Goal: Task Accomplishment & Management: Use online tool/utility

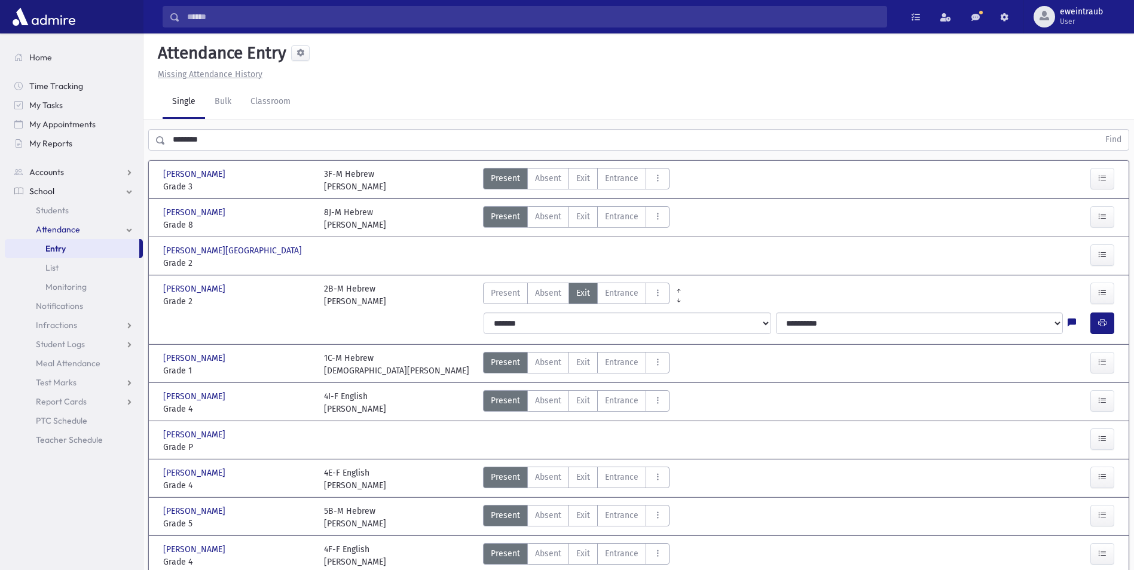
drag, startPoint x: 228, startPoint y: 140, endPoint x: -2, endPoint y: 148, distance: 230.9
click at [0, 148] on html "Search Results All Accounts Students" at bounding box center [567, 285] width 1134 height 570
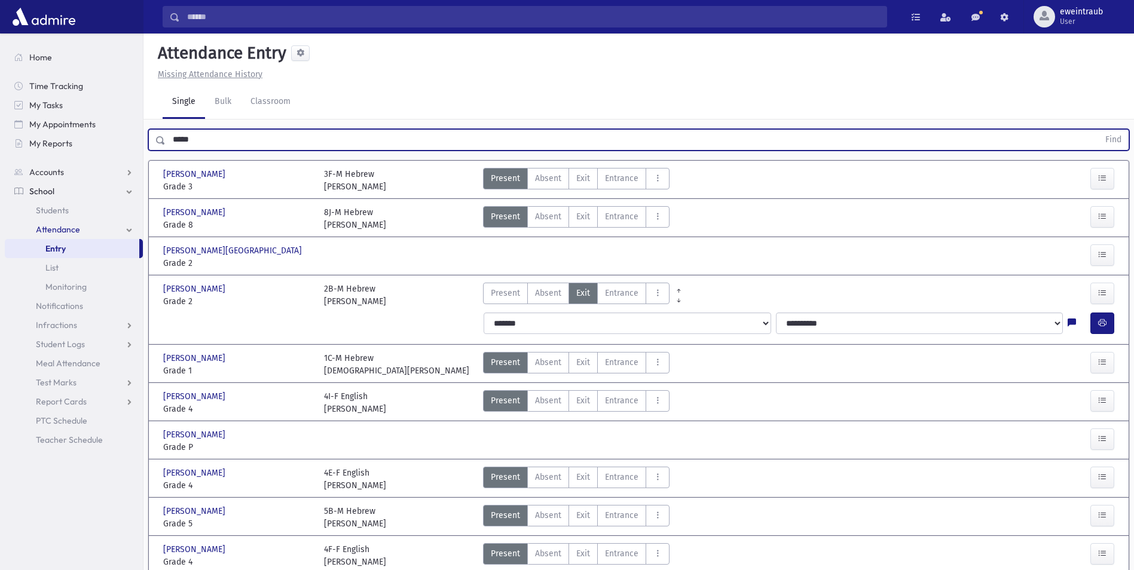
click at [1098, 130] on button "Find" at bounding box center [1113, 140] width 30 height 20
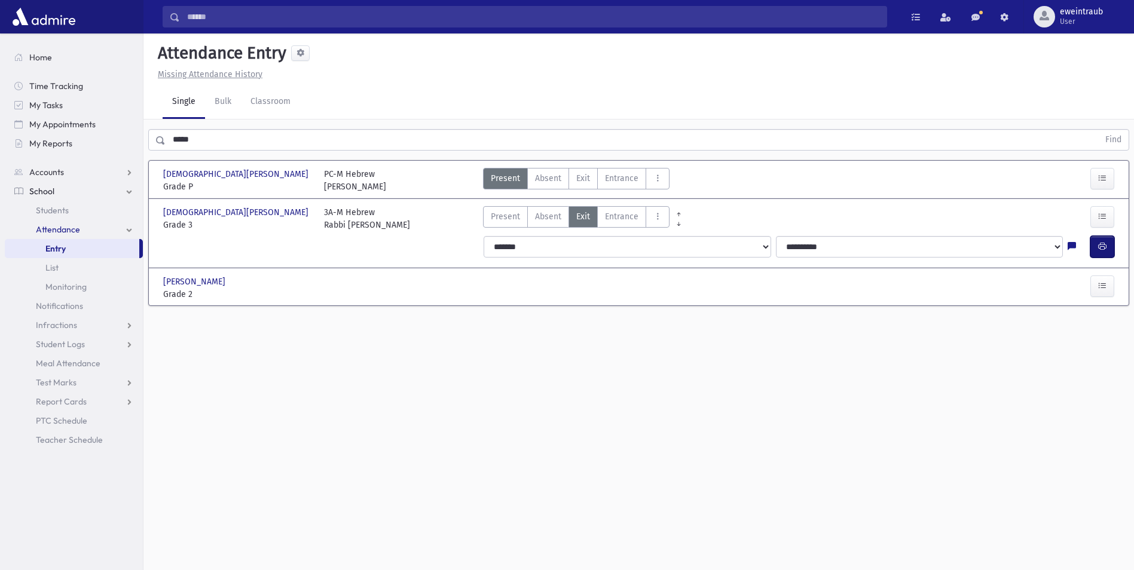
click at [1104, 246] on icon "button" at bounding box center [1102, 246] width 8 height 10
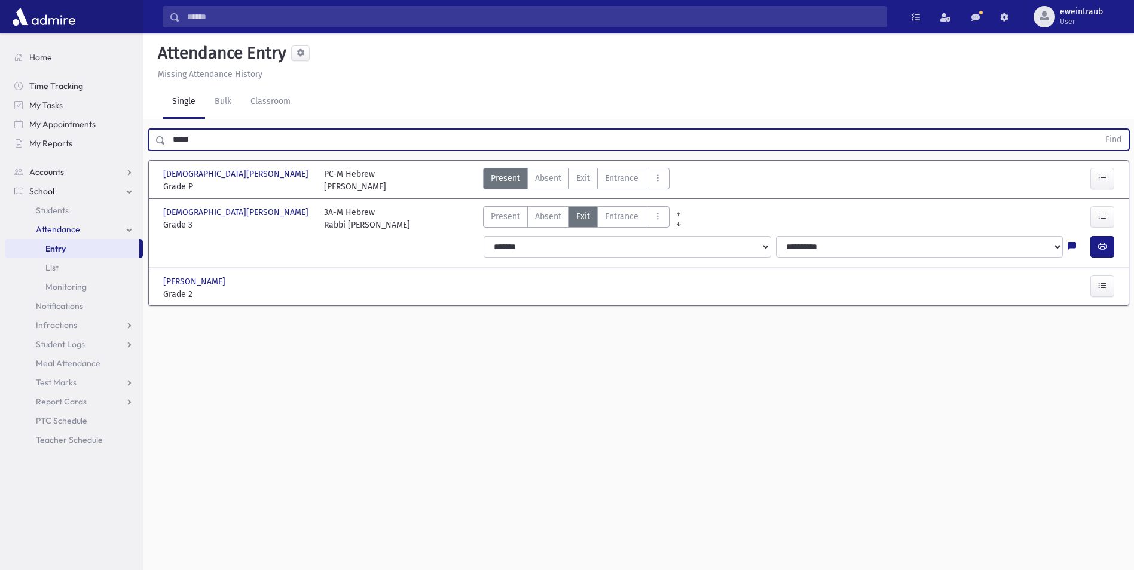
drag, startPoint x: 139, startPoint y: 134, endPoint x: 0, endPoint y: 129, distance: 139.4
click at [0, 134] on html "Search Results All Accounts Students" at bounding box center [567, 285] width 1134 height 570
type input "*******"
click at [1098, 130] on button "Find" at bounding box center [1113, 140] width 30 height 20
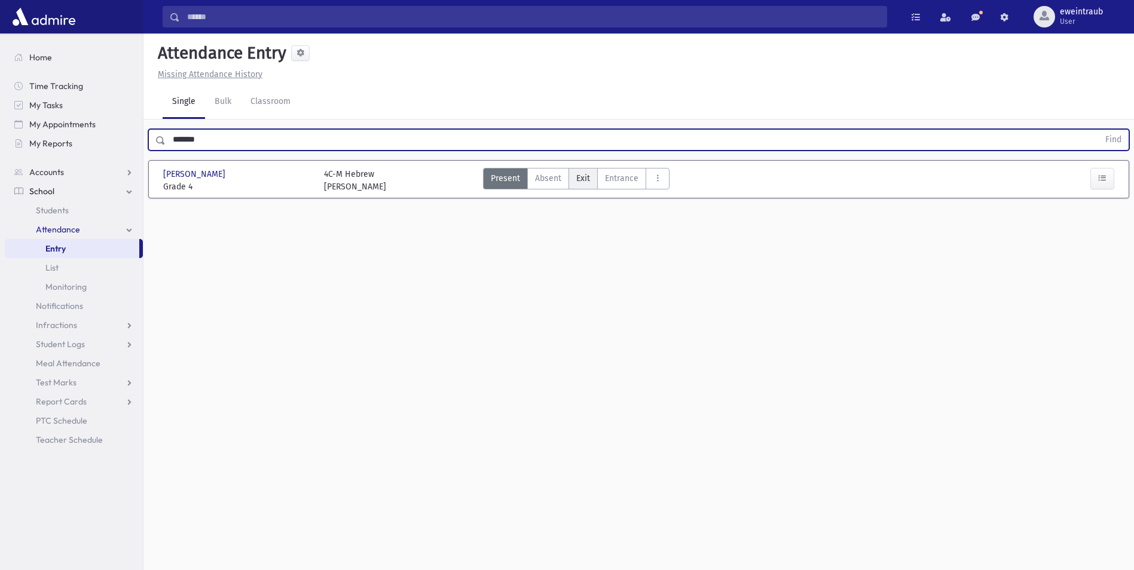
click at [588, 178] on span "Exit" at bounding box center [583, 178] width 14 height 13
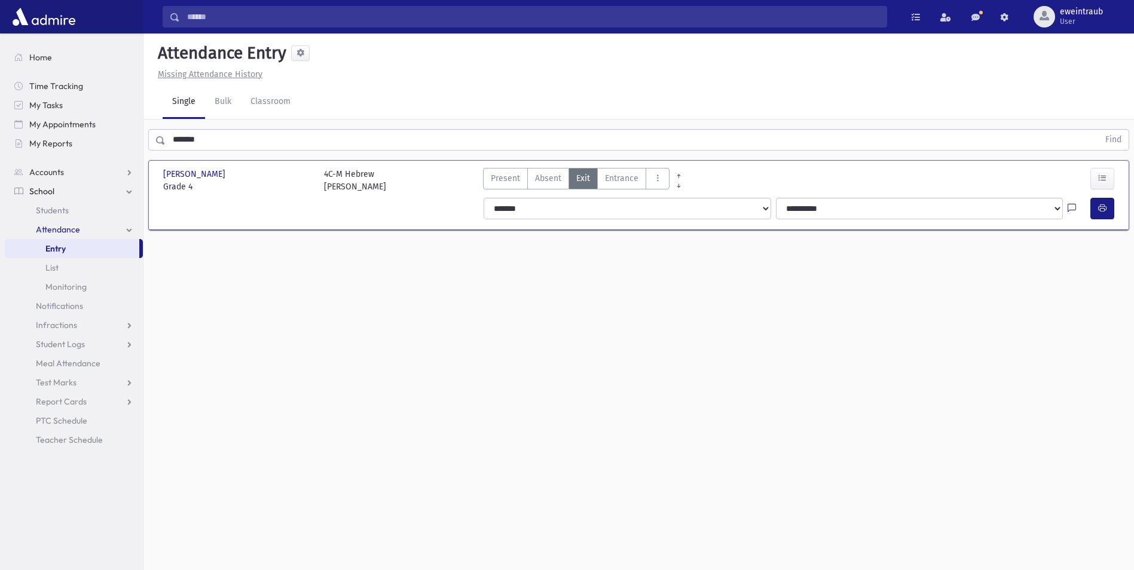
click at [1071, 209] on icon at bounding box center [1072, 209] width 8 height 10
click at [1045, 265] on textarea "Note" at bounding box center [1049, 270] width 140 height 46
type textarea "****"
drag, startPoint x: 1093, startPoint y: 314, endPoint x: 1120, endPoint y: 252, distance: 68.0
click at [1095, 313] on button "Save" at bounding box center [1101, 313] width 34 height 22
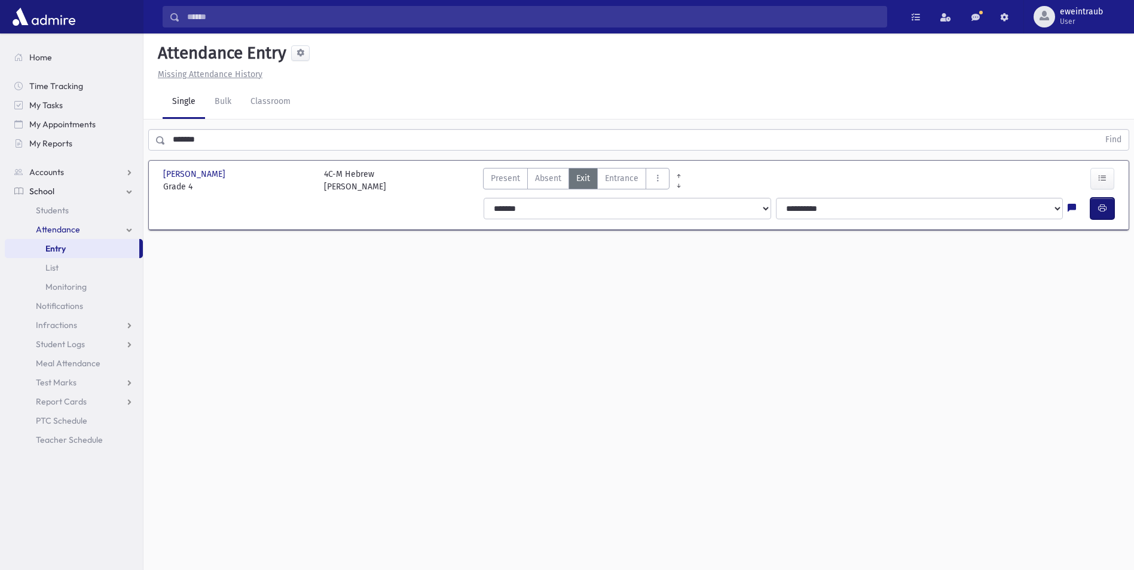
click at [1104, 203] on icon "button" at bounding box center [1102, 208] width 8 height 10
click at [1095, 212] on button "button" at bounding box center [1102, 209] width 24 height 22
drag, startPoint x: 1099, startPoint y: 213, endPoint x: 1090, endPoint y: 213, distance: 8.4
click at [1099, 213] on icon "button" at bounding box center [1102, 208] width 8 height 10
